Goal: Information Seeking & Learning: Learn about a topic

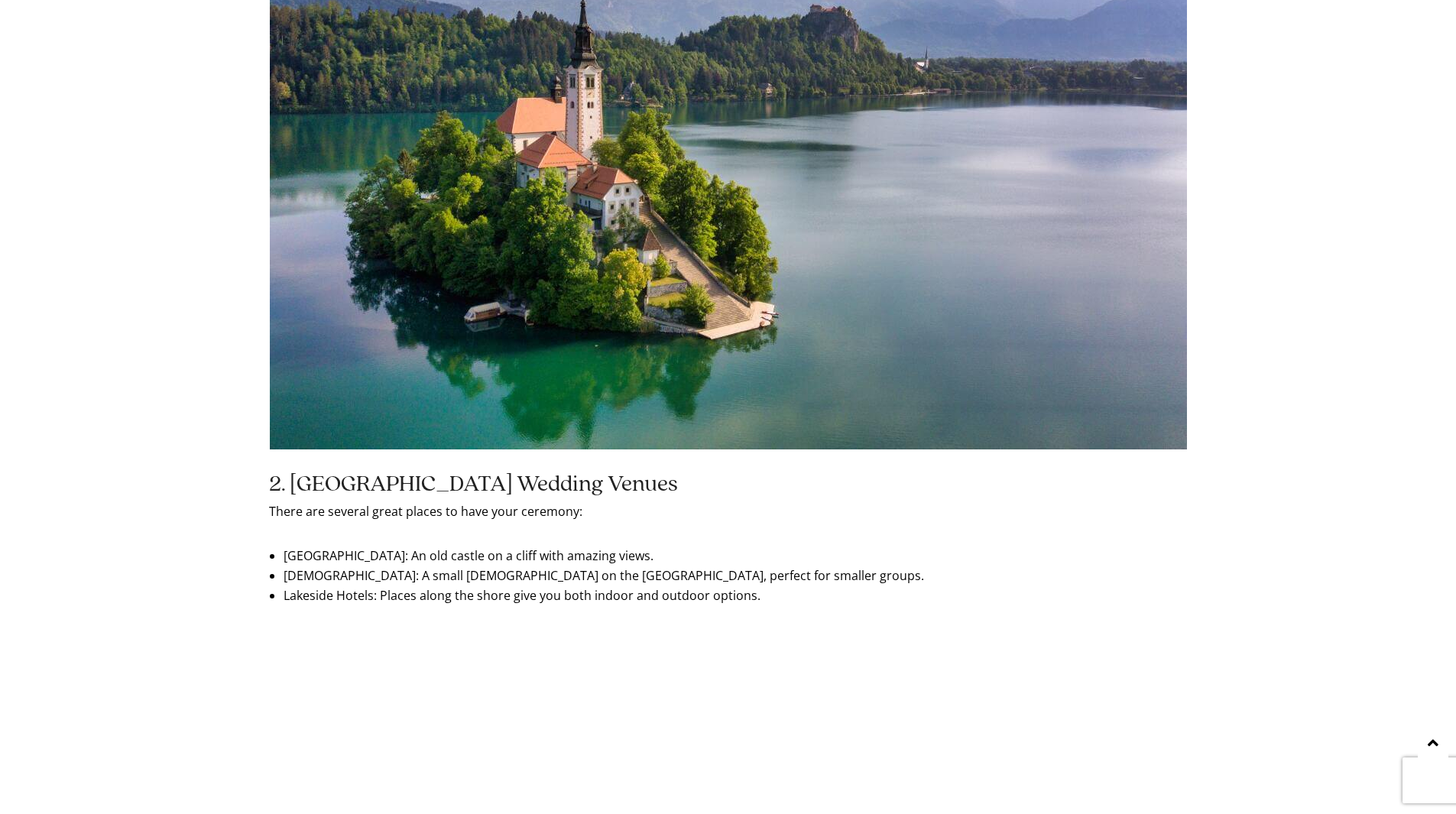
scroll to position [1757, 0]
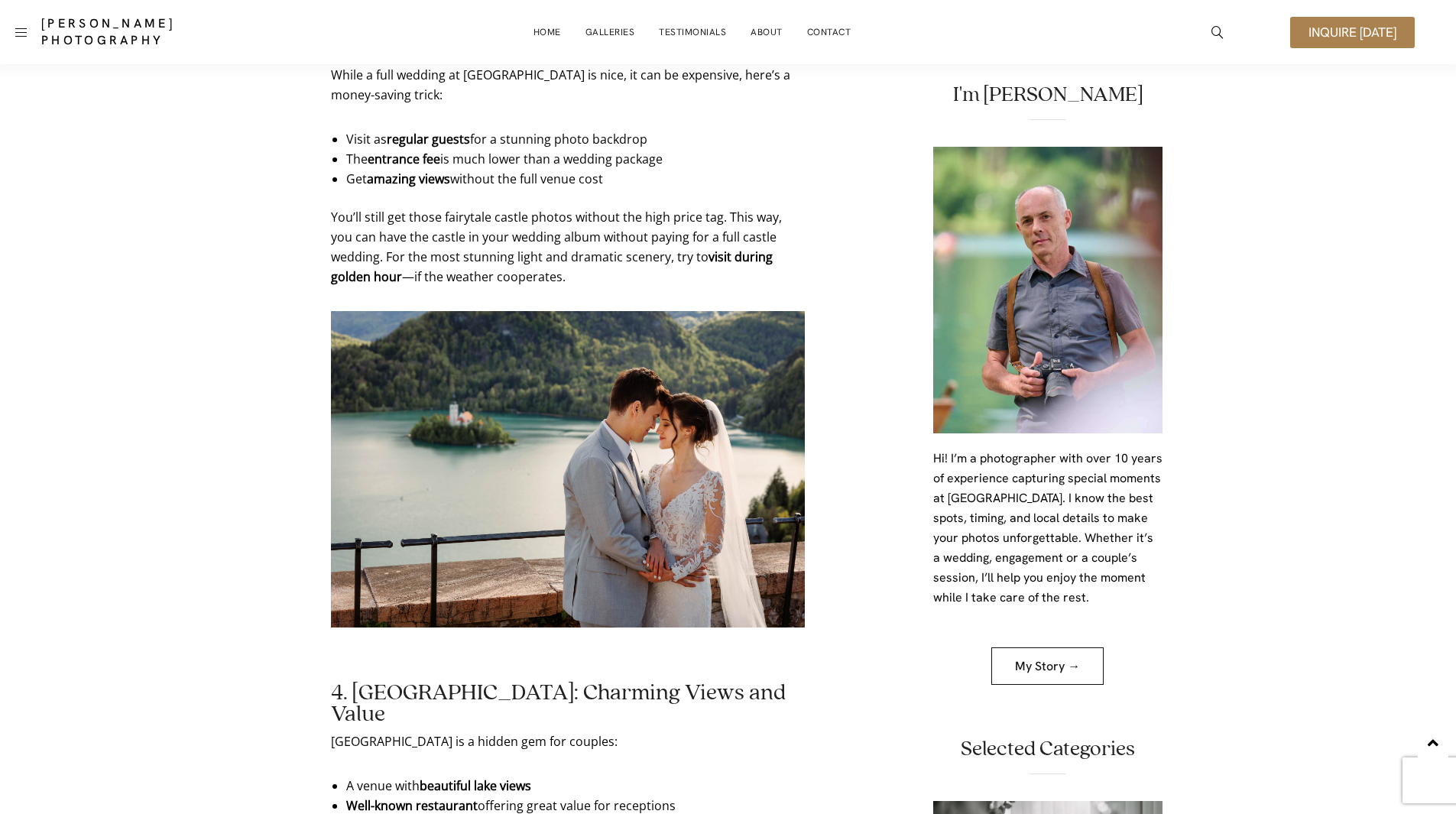
scroll to position [2369, 0]
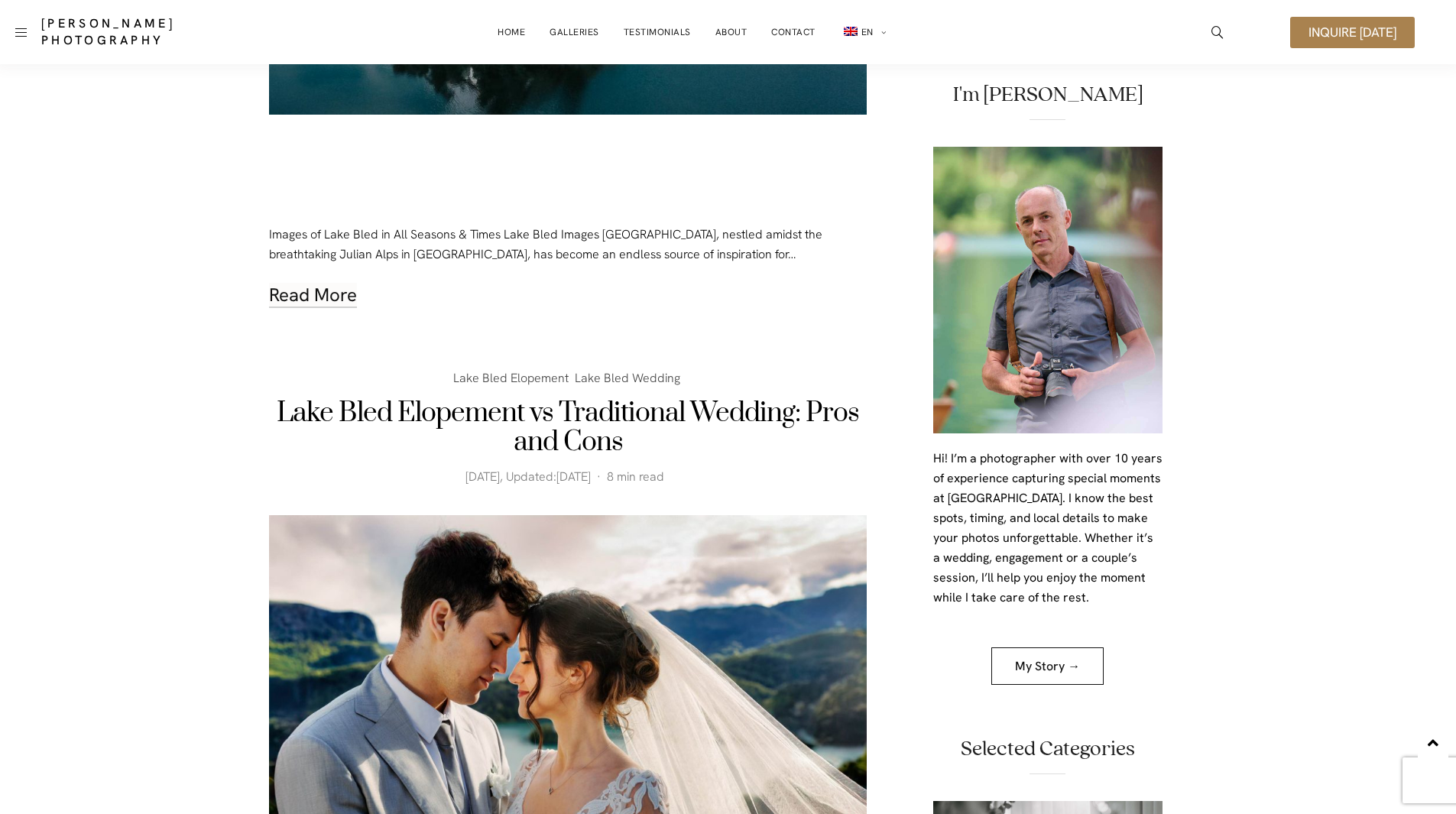
scroll to position [77, 0]
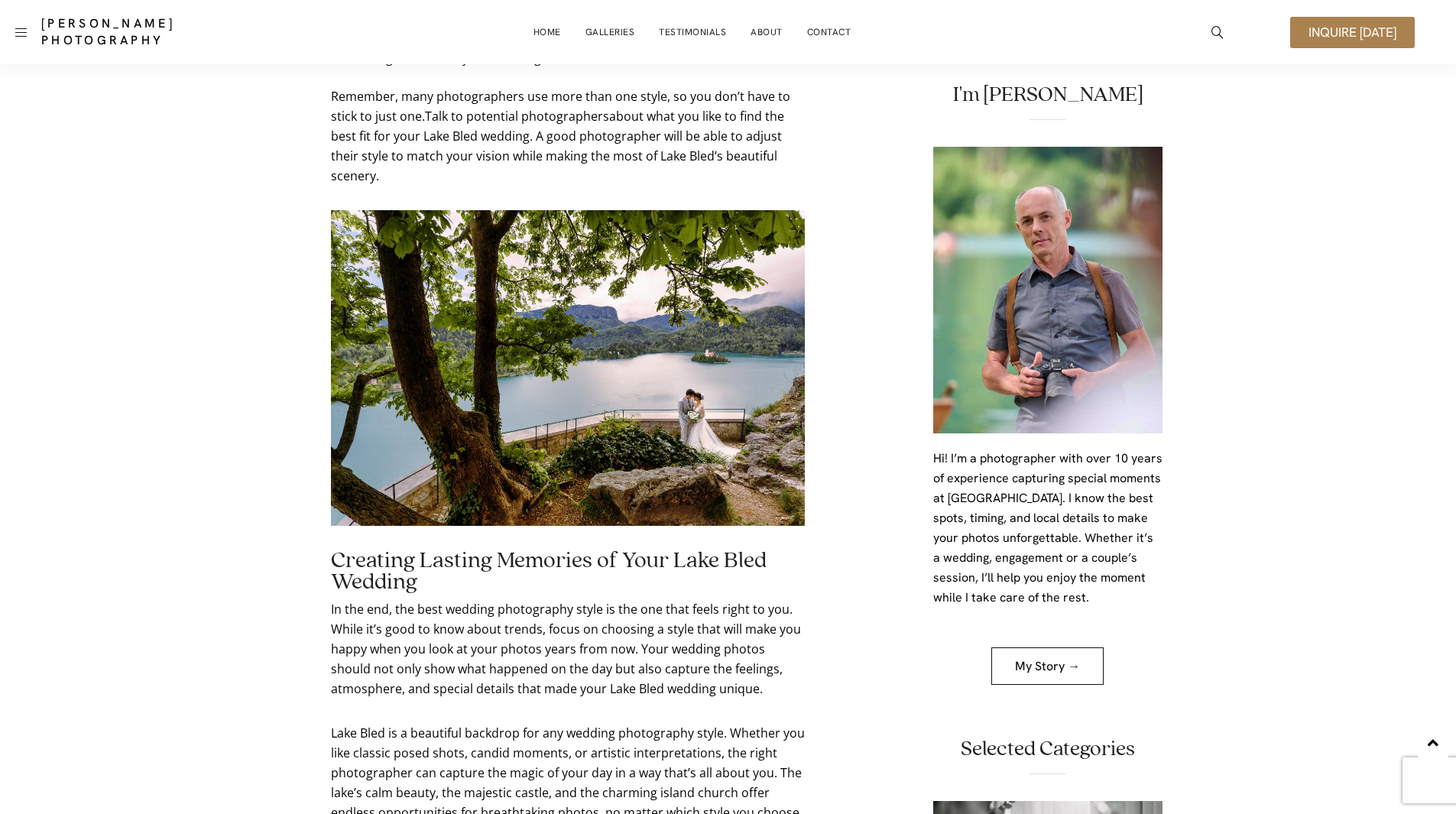
scroll to position [8167, 0]
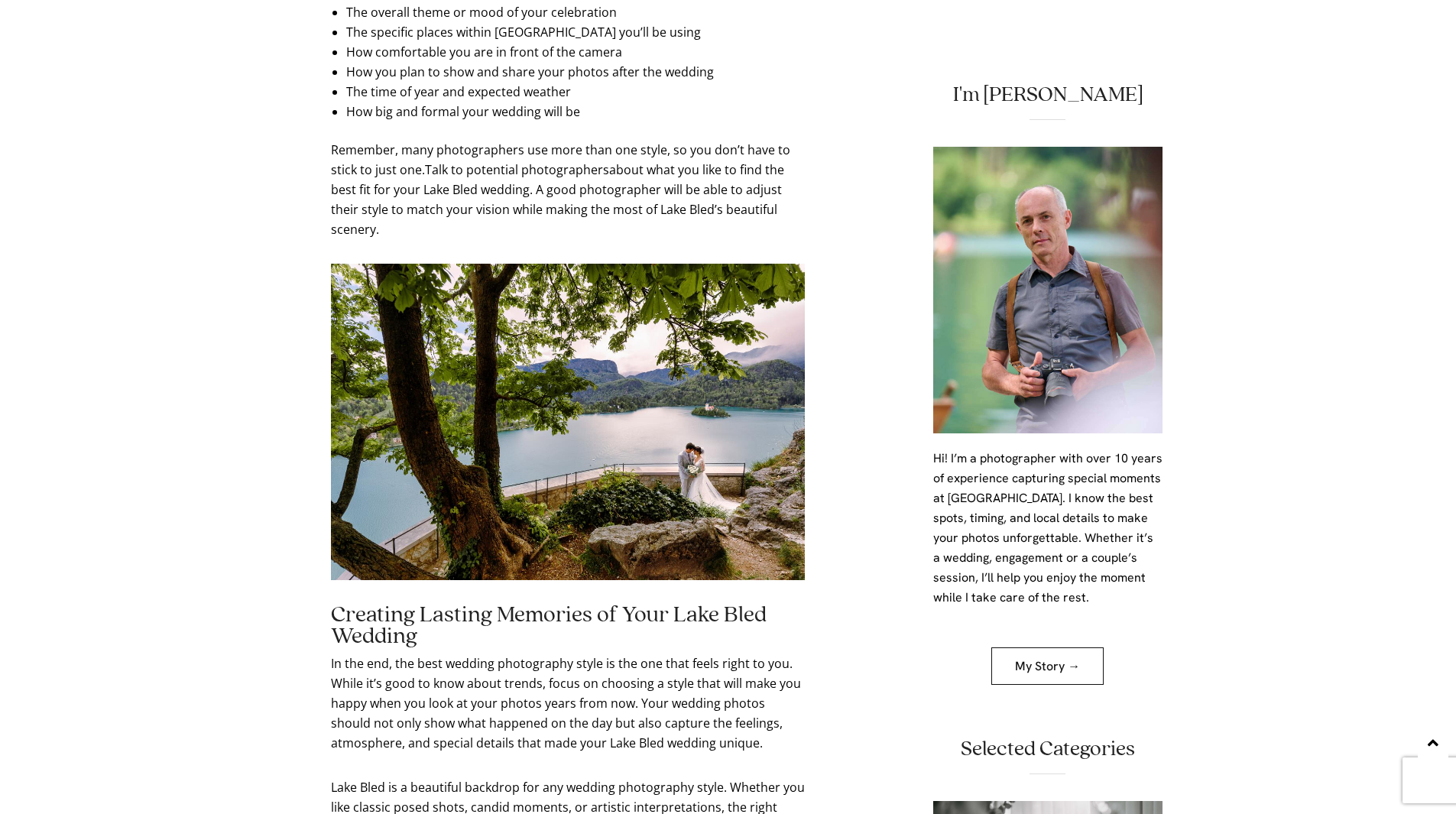
scroll to position [7864, 0]
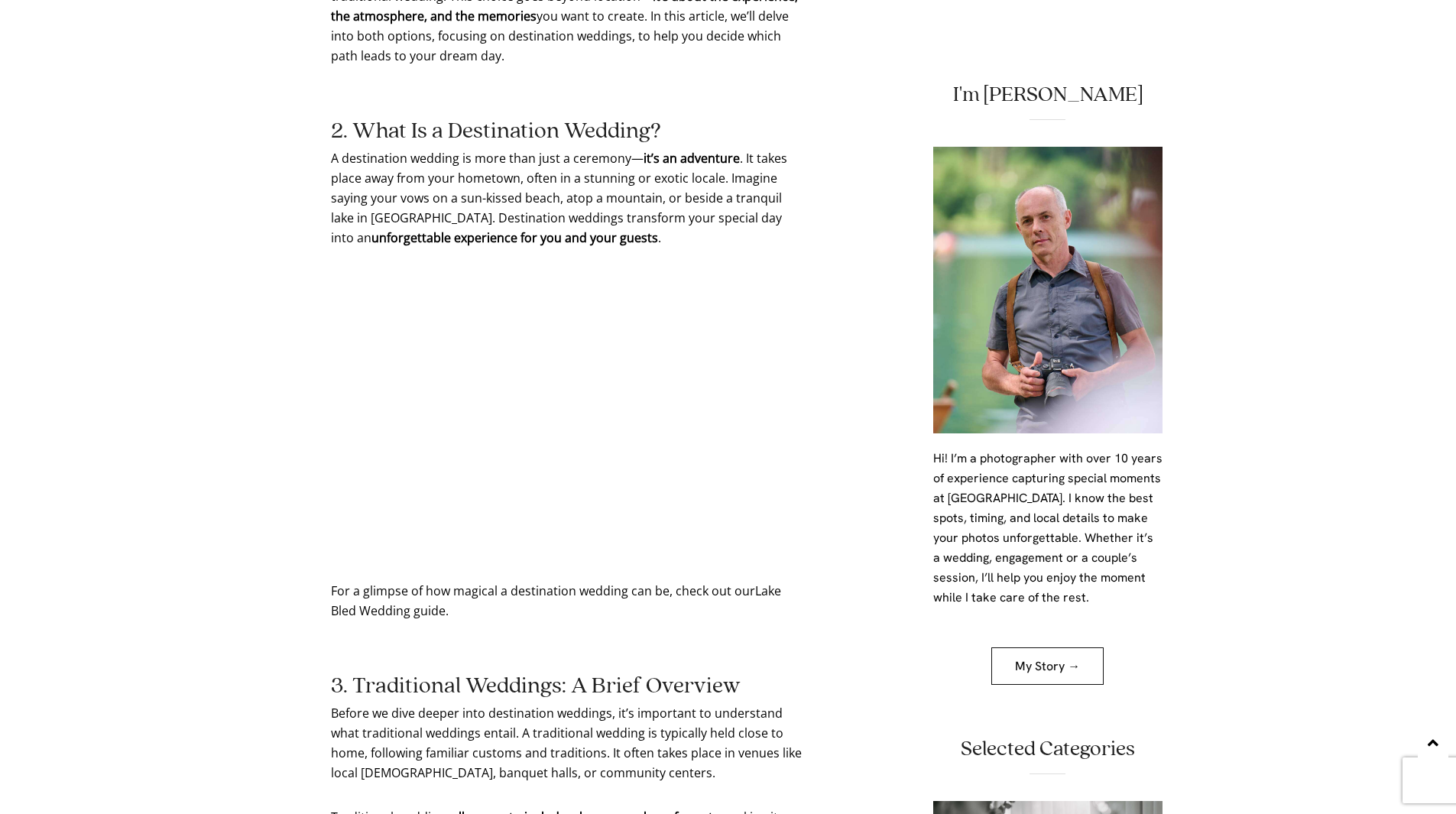
scroll to position [1619, 0]
